Goal: Task Accomplishment & Management: Manage account settings

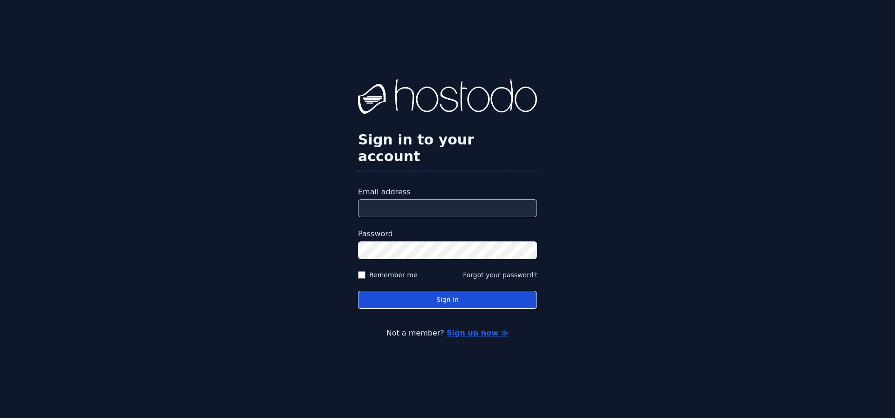
type input "**********"
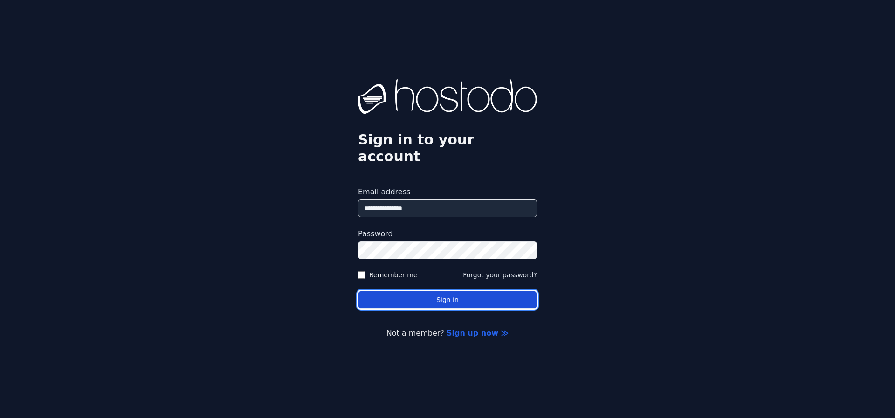
click at [432, 296] on button "Sign in" at bounding box center [447, 300] width 179 height 18
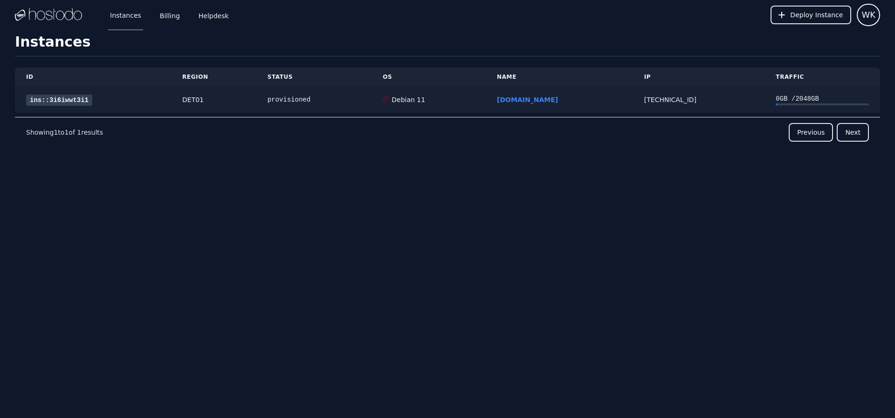
click at [115, 103] on div "ins::3i6iwwt3i1" at bounding box center [93, 100] width 134 height 10
click at [162, 15] on link "Billing" at bounding box center [170, 15] width 24 height 31
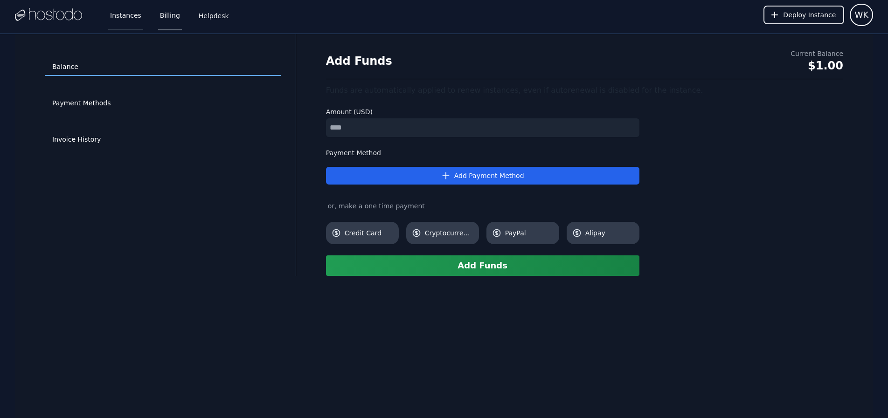
click at [116, 11] on link "Instances" at bounding box center [125, 15] width 35 height 31
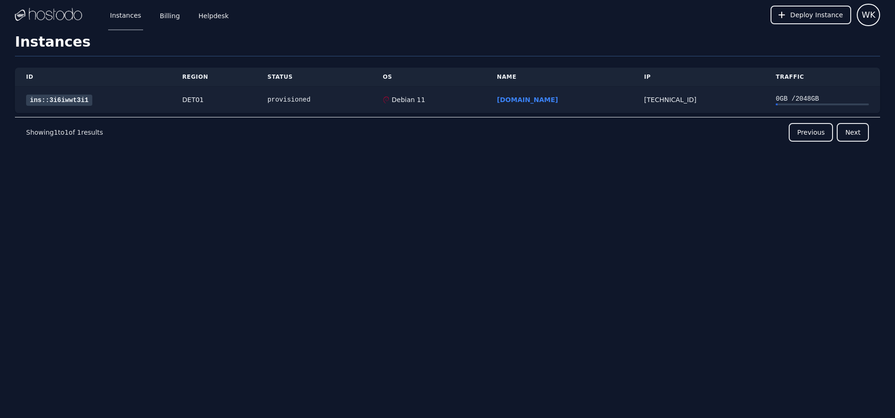
click at [64, 98] on link "ins::3i6iwwt3i1" at bounding box center [59, 100] width 66 height 11
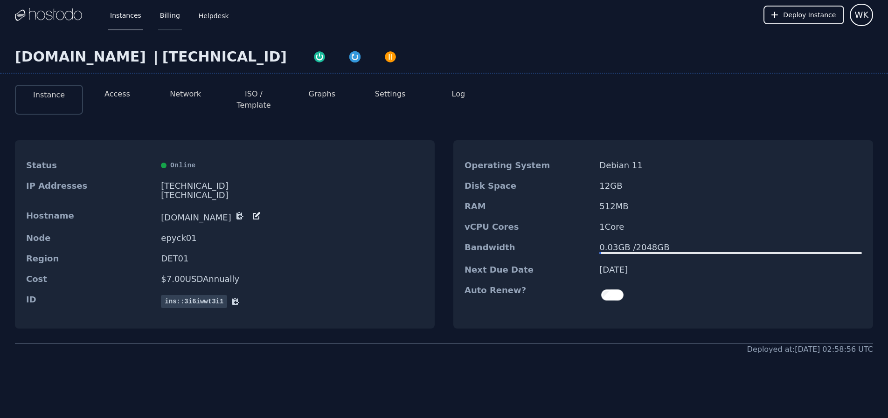
click at [161, 10] on link "Billing" at bounding box center [170, 15] width 24 height 31
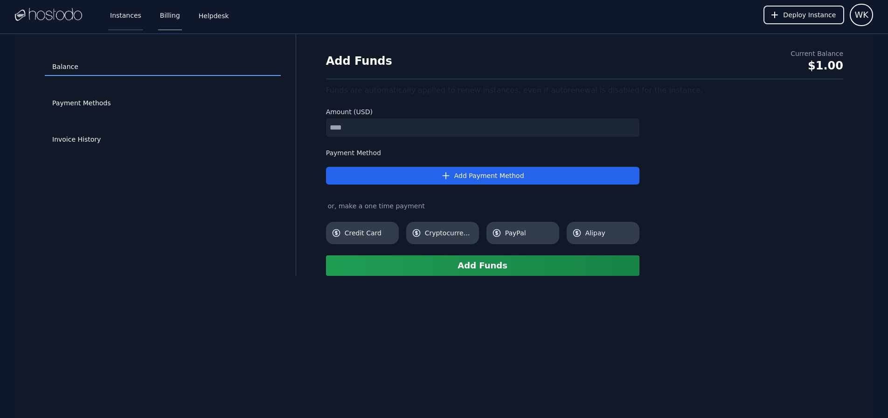
click at [116, 8] on link "Instances" at bounding box center [125, 15] width 35 height 31
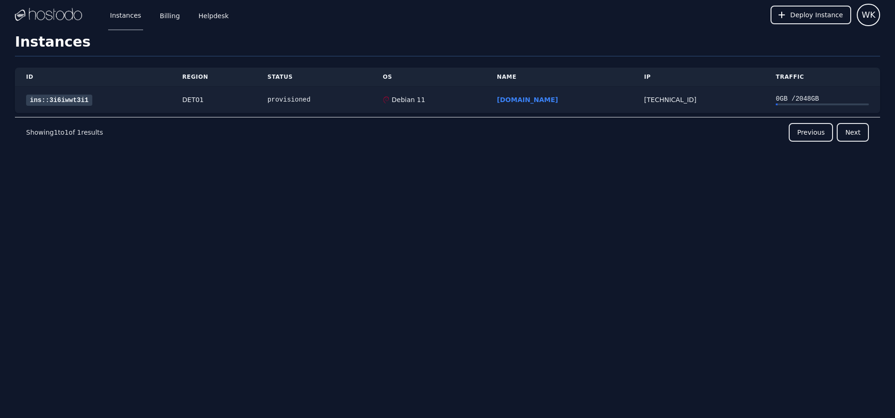
click at [57, 101] on link "ins::3i6iwwt3i1" at bounding box center [59, 100] width 66 height 11
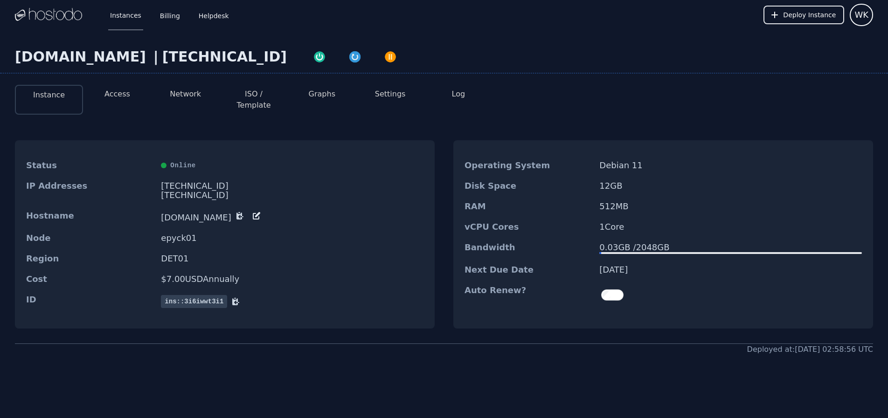
click at [188, 98] on button "Network" at bounding box center [185, 94] width 31 height 11
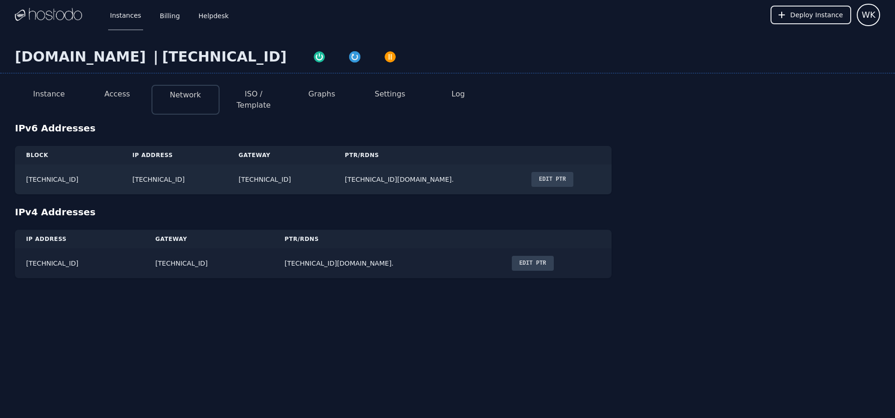
click at [512, 256] on button "Edit PTR" at bounding box center [533, 263] width 42 height 15
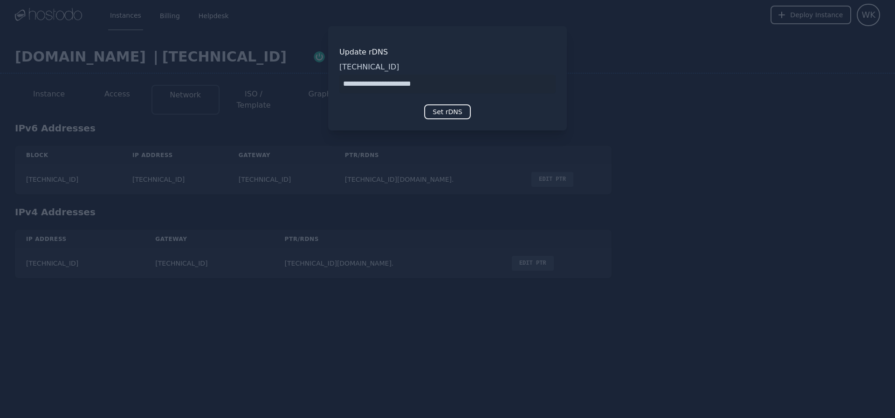
drag, startPoint x: 425, startPoint y: 87, endPoint x: 338, endPoint y: 85, distance: 86.3
click at [338, 85] on div "Update rDNS 66.187.7.91 Set rDNS" at bounding box center [447, 78] width 239 height 104
type input "**********"
click at [448, 112] on button "Set rDNS" at bounding box center [447, 111] width 46 height 15
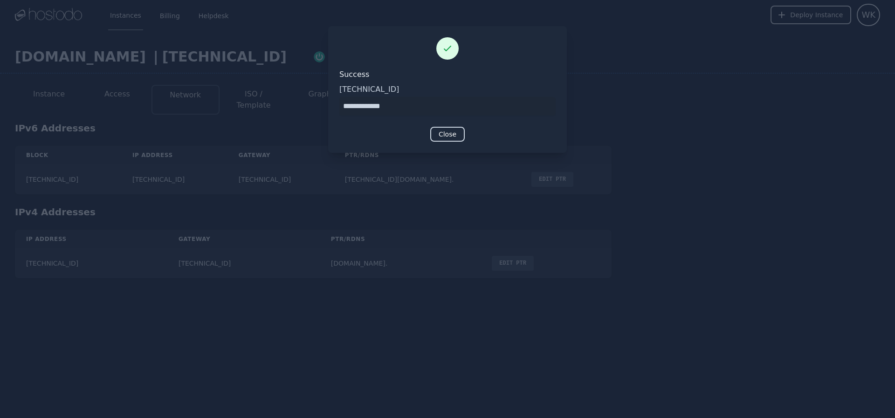
click at [456, 133] on button "Close" at bounding box center [447, 134] width 34 height 15
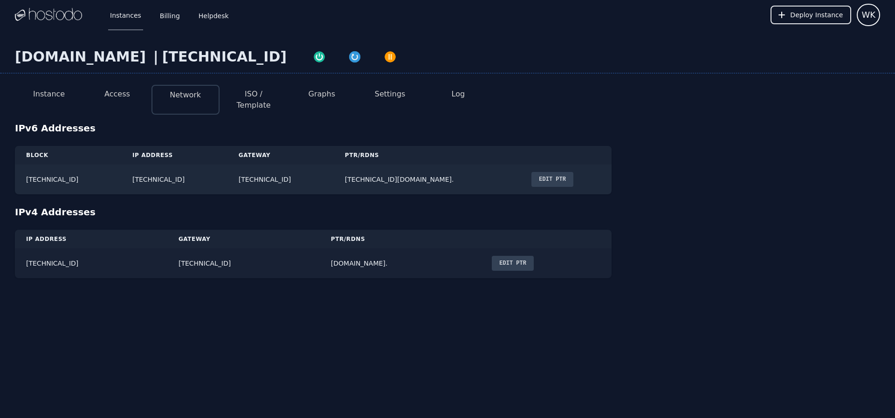
click at [46, 252] on td "66.187.7.91" at bounding box center [91, 263] width 152 height 30
copy td "66.187.7.91"
click at [49, 323] on div "Instances Billing Helpdesk Deploy Instance WK Instances SSH Keys Billing Helpde…" at bounding box center [447, 209] width 895 height 418
click at [124, 95] on button "Access" at bounding box center [117, 94] width 26 height 11
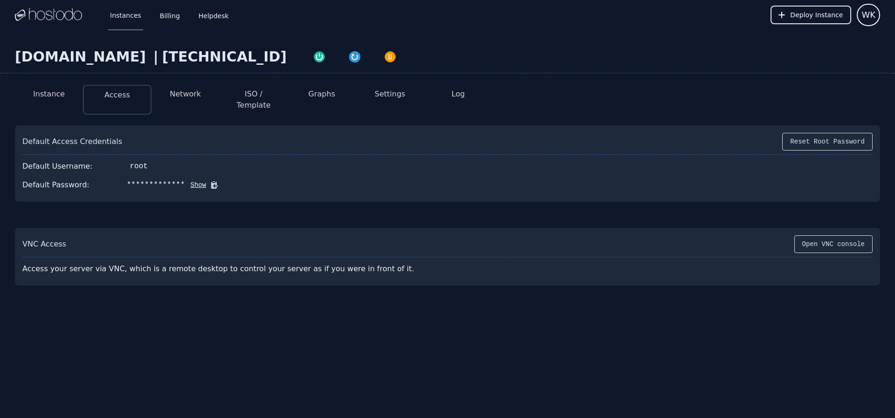
click at [56, 93] on button "Instance" at bounding box center [49, 94] width 32 height 11
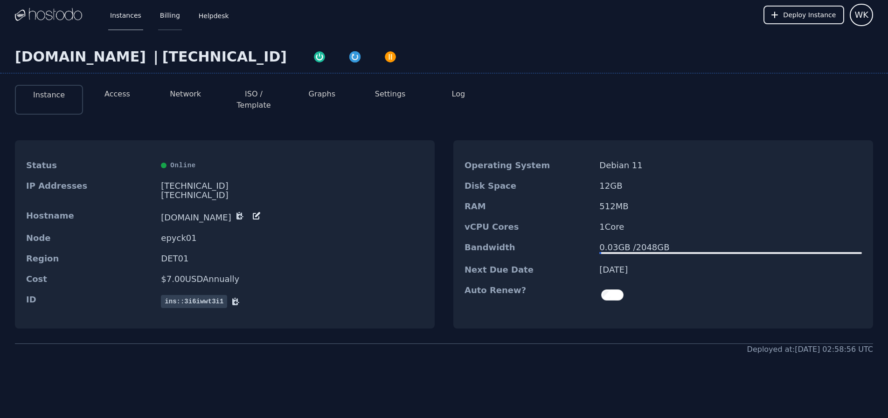
click at [163, 21] on link "Billing" at bounding box center [170, 15] width 24 height 31
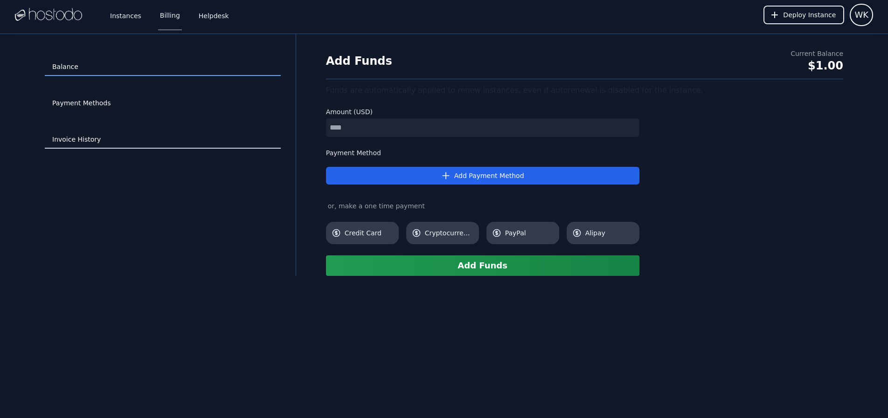
click at [78, 141] on link "Invoice History" at bounding box center [163, 140] width 236 height 18
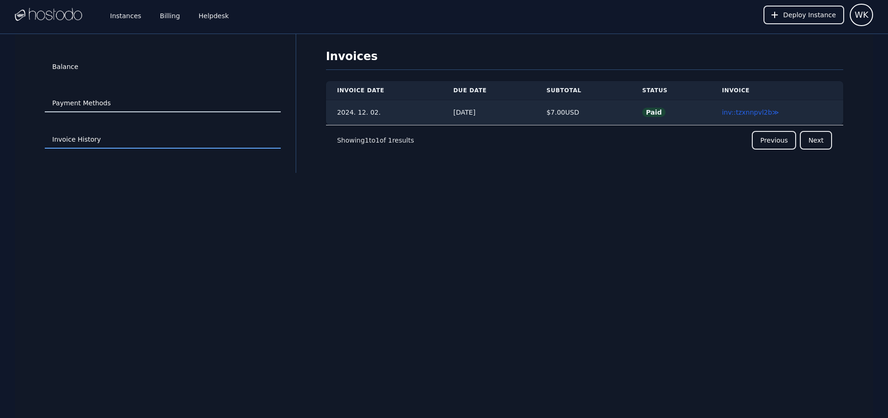
click at [96, 111] on link "Payment Methods" at bounding box center [163, 104] width 236 height 18
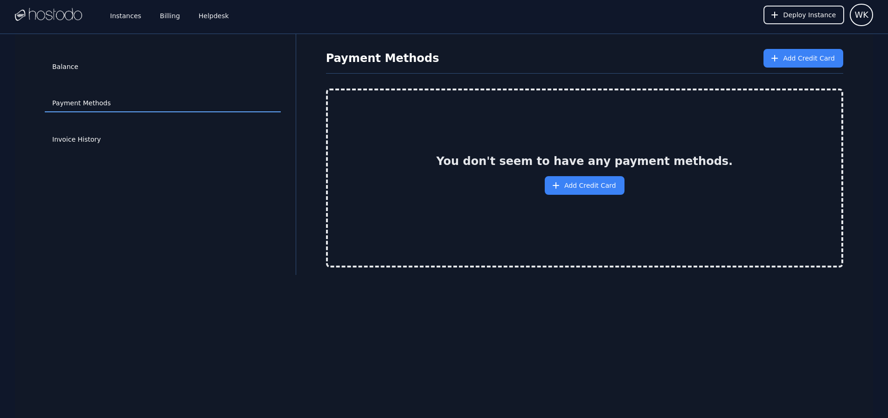
click at [62, 21] on img at bounding box center [48, 15] width 67 height 14
click at [852, 17] on button "WK" at bounding box center [860, 15] width 23 height 22
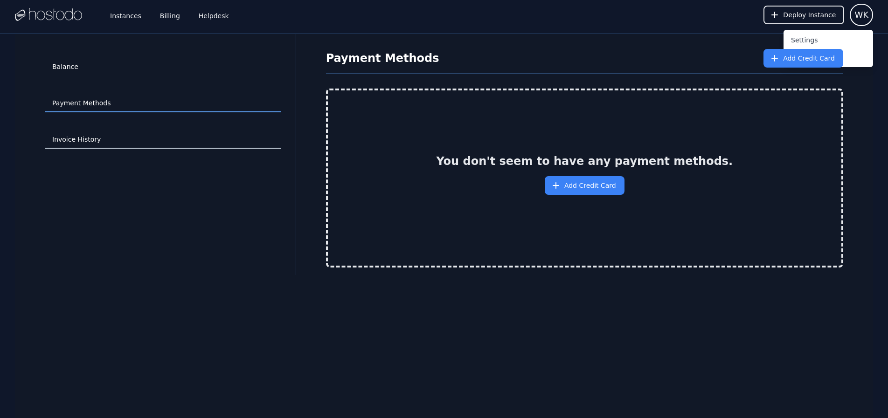
click at [76, 144] on link "Invoice History" at bounding box center [163, 140] width 236 height 18
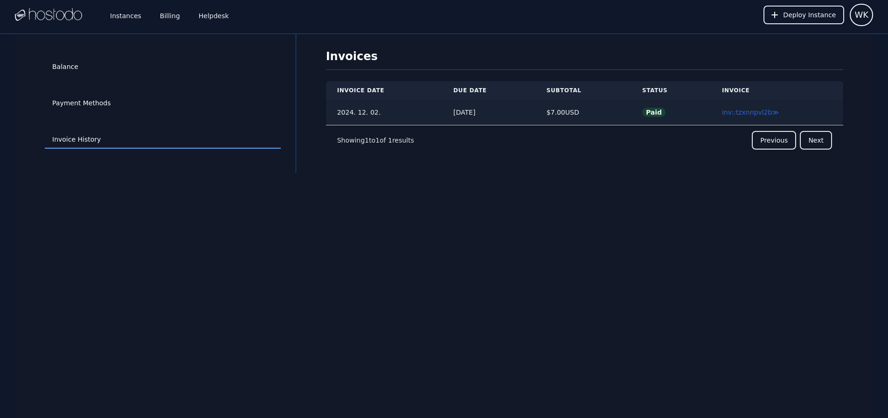
click at [357, 114] on td "2024. 12. 02." at bounding box center [384, 112] width 116 height 25
click at [741, 113] on link "inv::tzxnnpvl2b ≫" at bounding box center [750, 112] width 57 height 7
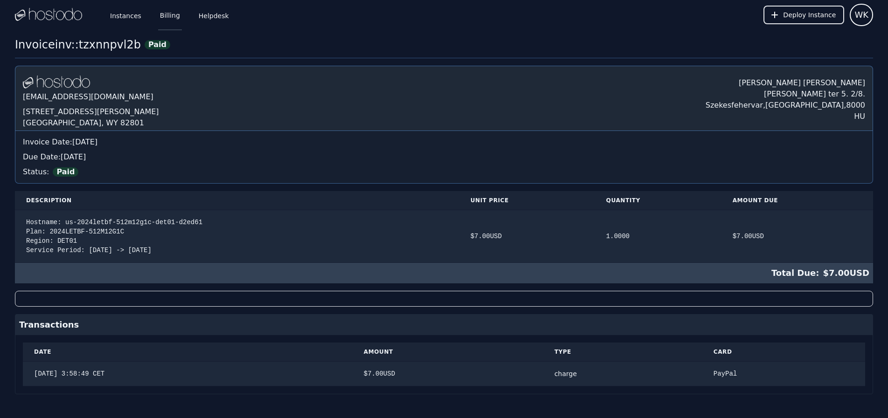
click at [164, 20] on link "Billing" at bounding box center [170, 15] width 24 height 31
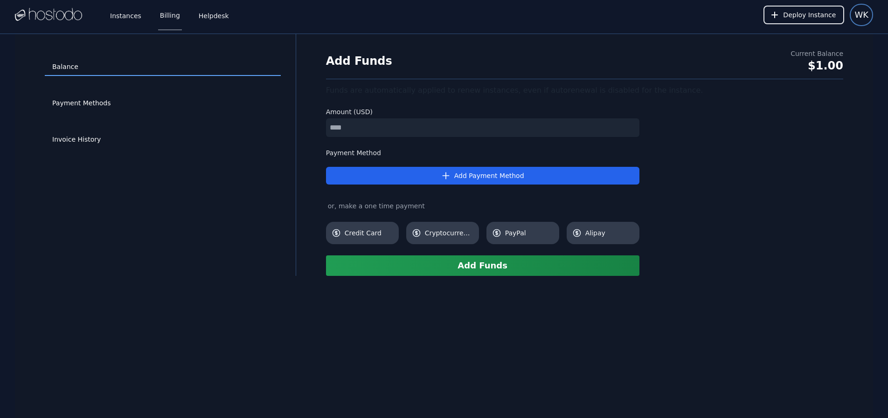
click at [857, 13] on span "WK" at bounding box center [861, 14] width 14 height 13
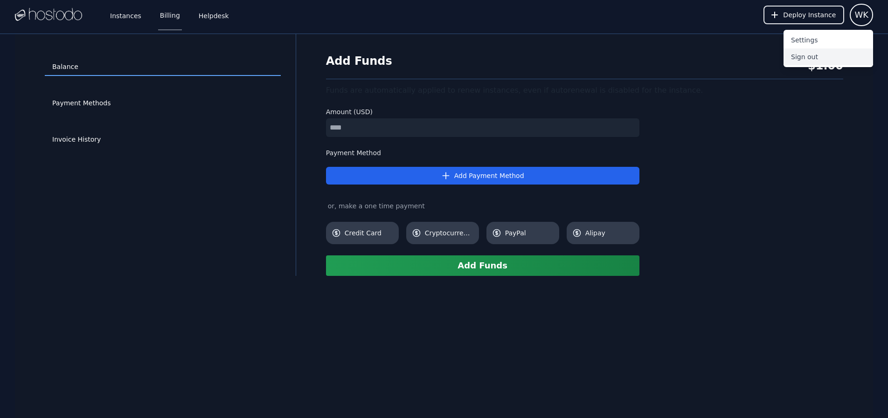
click at [811, 58] on button "Sign out" at bounding box center [828, 56] width 90 height 17
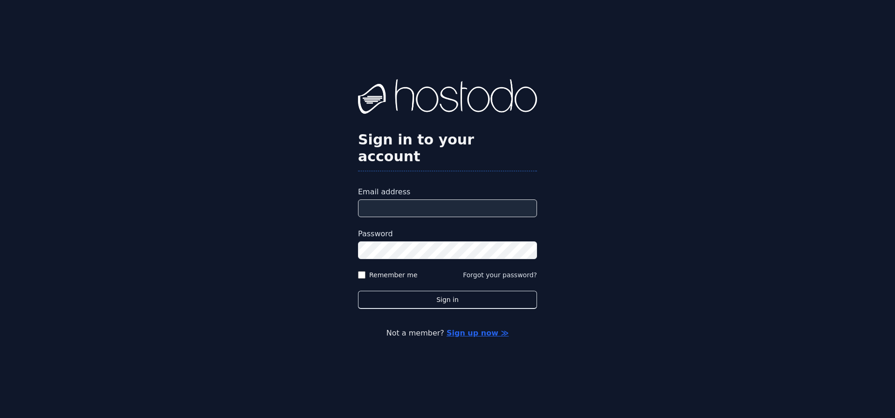
type input "**********"
